Goal: Navigation & Orientation: Understand site structure

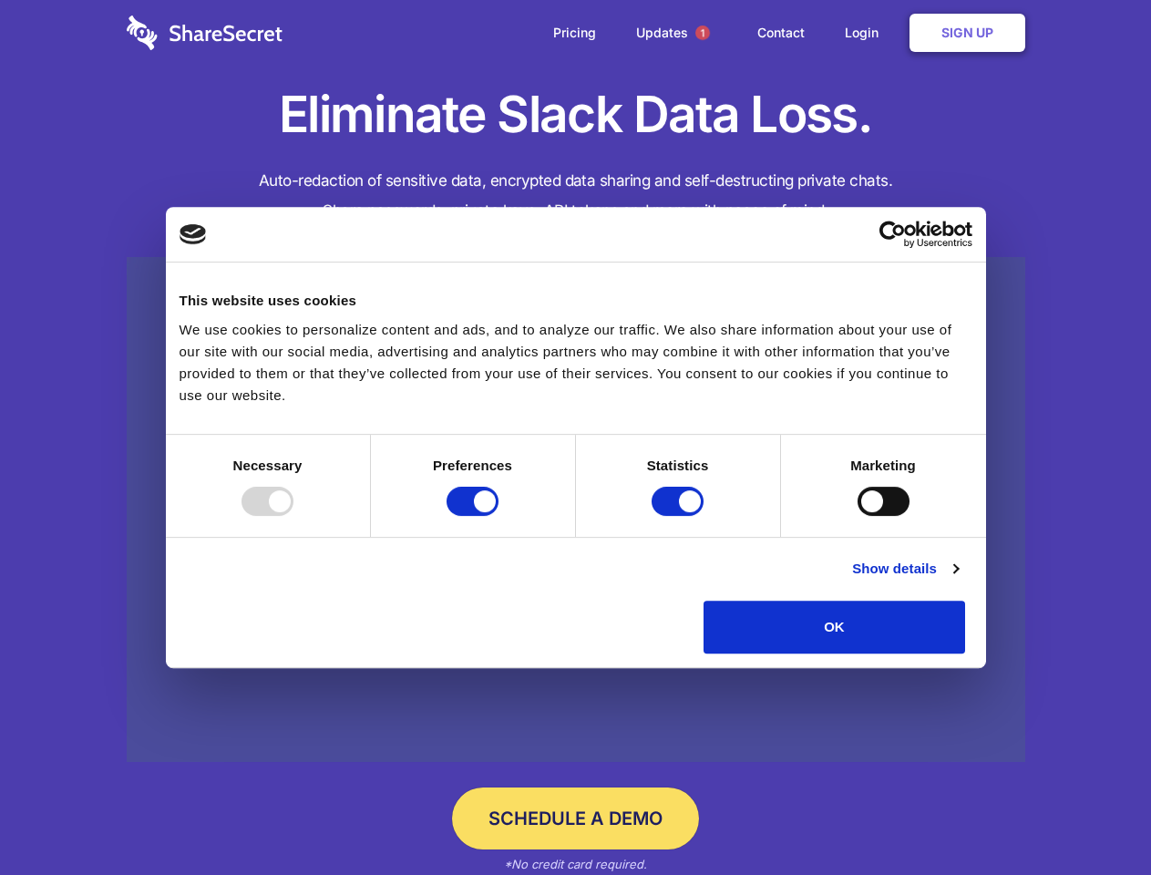
click at [293, 516] on div at bounding box center [267, 500] width 52 height 29
click at [498, 516] on input "Preferences" at bounding box center [472, 500] width 52 height 29
checkbox input "false"
click at [680, 516] on input "Statistics" at bounding box center [677, 500] width 52 height 29
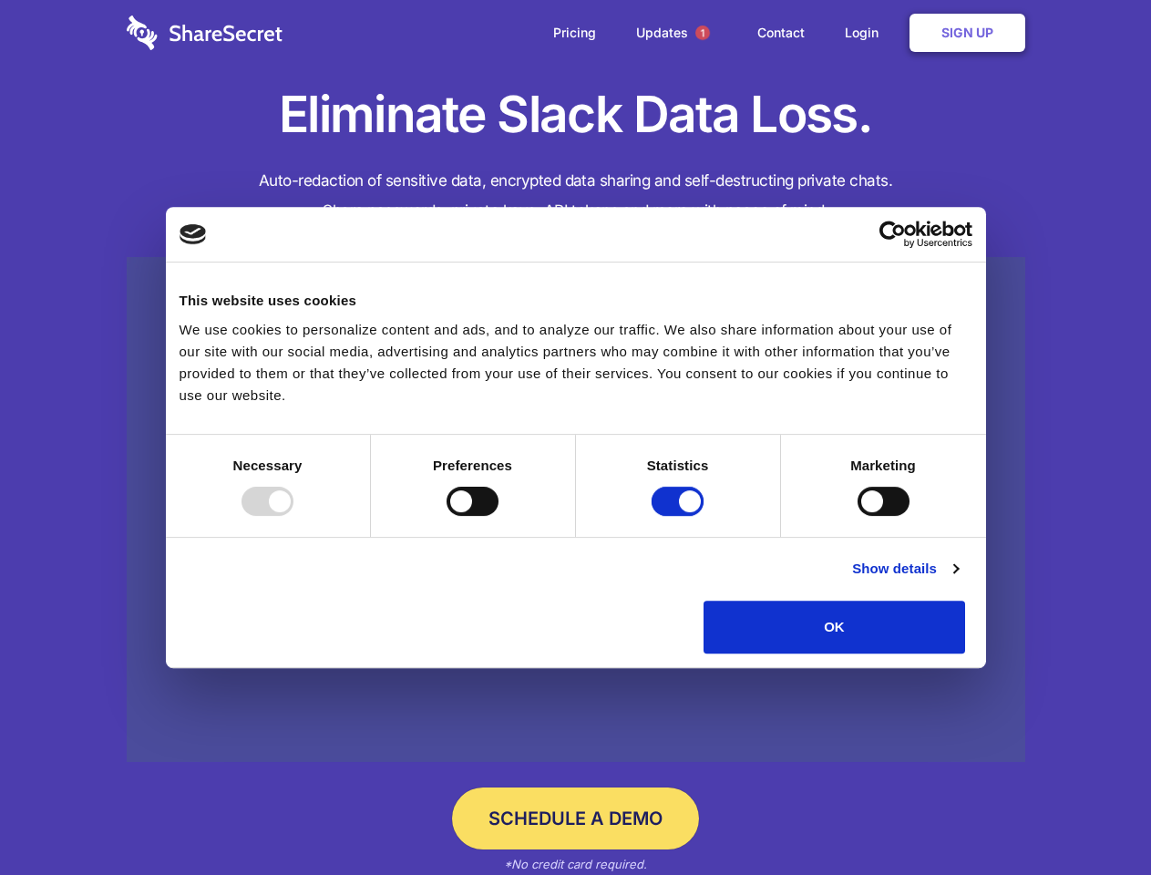
checkbox input "false"
click at [857, 516] on input "Marketing" at bounding box center [883, 500] width 52 height 29
checkbox input "true"
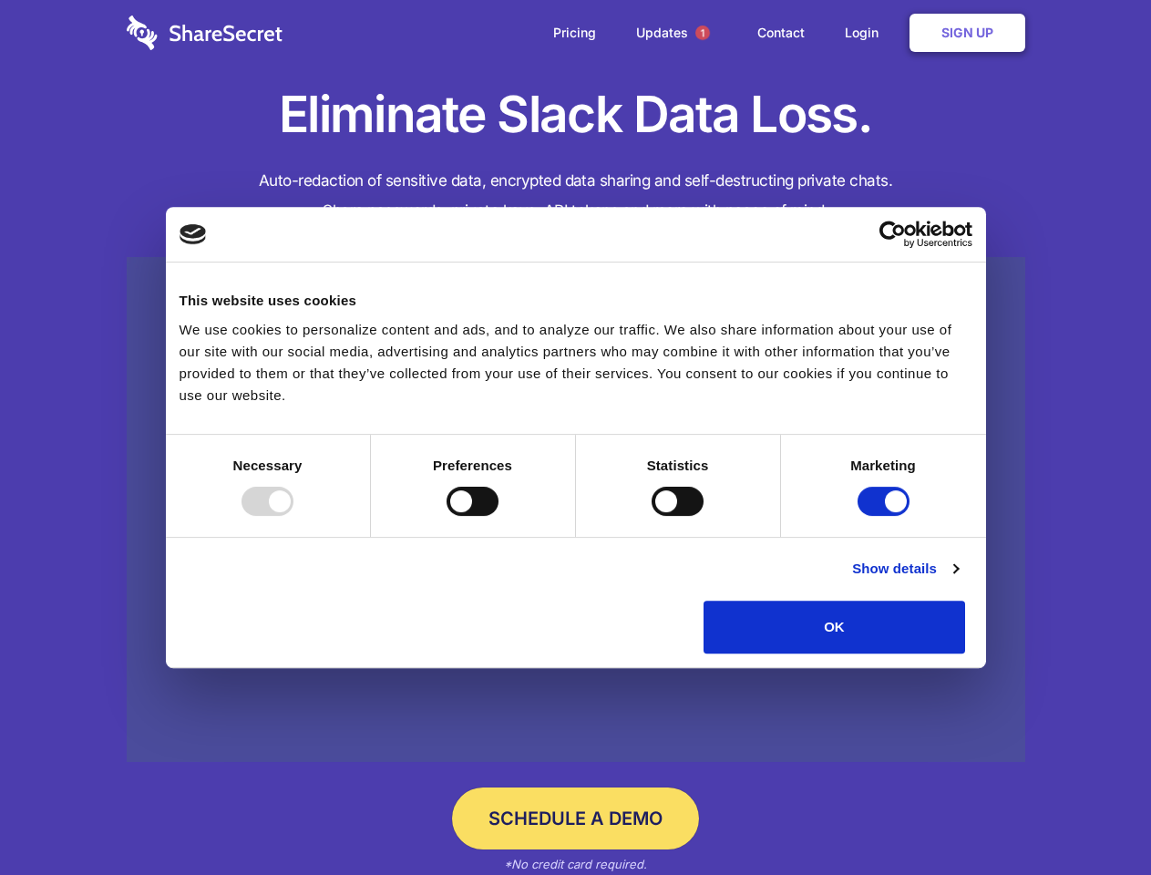
click at [957, 579] on link "Show details" at bounding box center [905, 568] width 106 height 22
